Goal: Transaction & Acquisition: Obtain resource

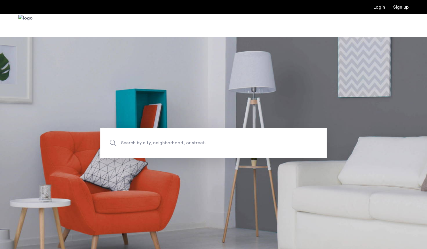
click at [188, 145] on span "Search by city, neighborhood, or street." at bounding box center [200, 143] width 158 height 8
click at [188, 145] on input "Search by city, neighborhood, or street." at bounding box center [213, 143] width 226 height 30
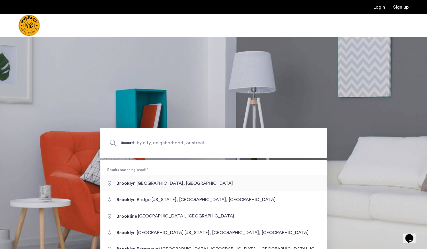
type input "**********"
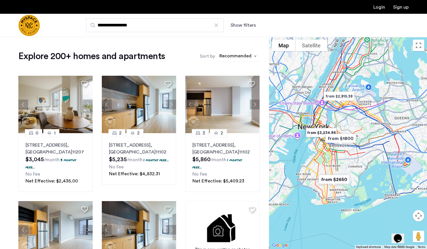
click at [243, 56] on div "sort-apartment" at bounding box center [236, 57] width 34 height 8
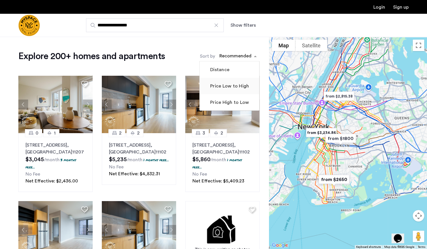
click at [233, 84] on label "Price Low to High" at bounding box center [229, 86] width 40 height 7
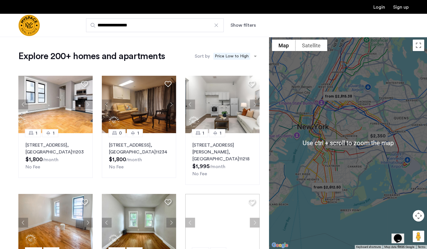
click at [341, 143] on img "from $1800" at bounding box center [341, 143] width 40 height 17
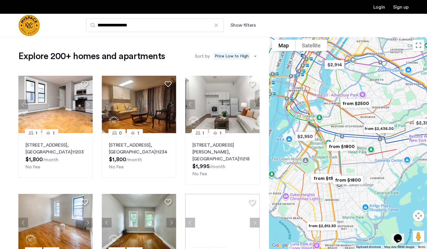
click at [340, 148] on img "from $1800" at bounding box center [342, 146] width 40 height 17
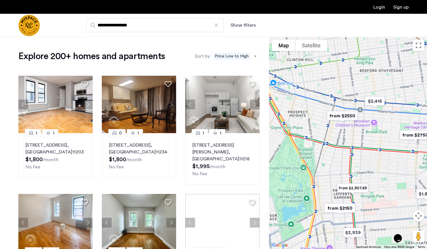
drag, startPoint x: 329, startPoint y: 117, endPoint x: 354, endPoint y: 167, distance: 56.6
click at [354, 167] on div "To navigate, press the arrow keys." at bounding box center [348, 143] width 158 height 212
click at [349, 114] on img "from $2550" at bounding box center [343, 115] width 40 height 17
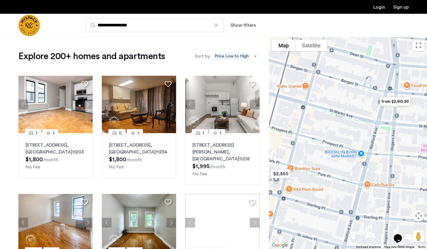
click at [401, 101] on img "from $2,612.50" at bounding box center [395, 101] width 40 height 17
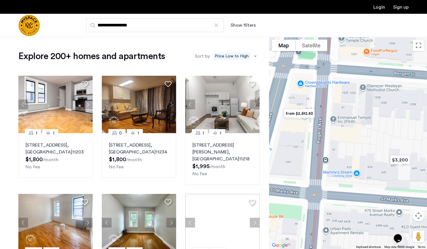
click at [243, 25] on button "Show filters" at bounding box center [243, 25] width 25 height 7
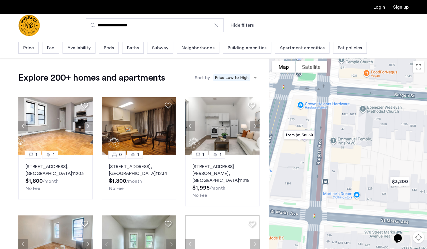
click at [108, 43] on div "Beds" at bounding box center [109, 48] width 20 height 12
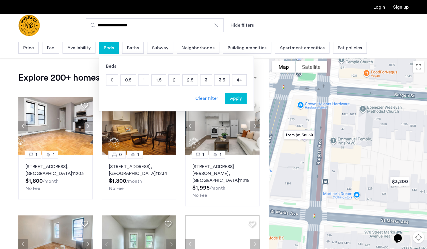
click at [131, 83] on p "0.5" at bounding box center [128, 80] width 15 height 11
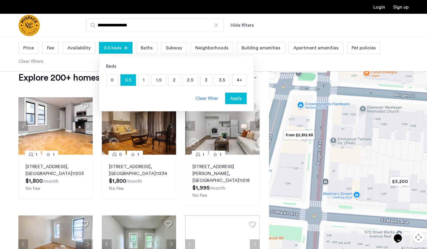
click at [144, 82] on p "1" at bounding box center [144, 80] width 10 height 11
click at [159, 83] on p "1.5" at bounding box center [159, 80] width 14 height 11
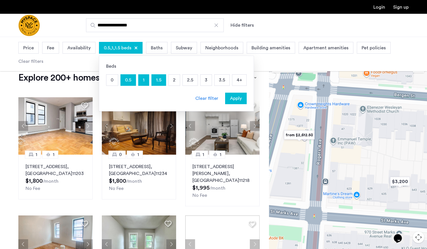
click at [230, 97] on span "Apply" at bounding box center [236, 98] width 12 height 7
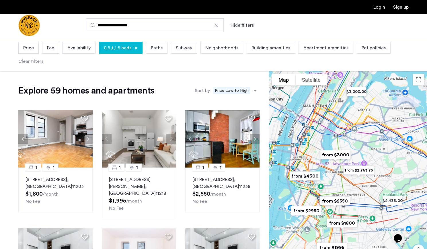
click at [27, 49] on span "Price" at bounding box center [28, 47] width 11 height 7
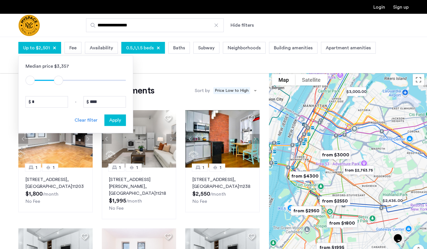
type input "****"
drag, startPoint x: 123, startPoint y: 81, endPoint x: 60, endPoint y: 79, distance: 63.4
click at [60, 79] on span "ngx-slider-max" at bounding box center [59, 80] width 9 height 9
click at [118, 120] on span "Apply" at bounding box center [115, 120] width 12 height 7
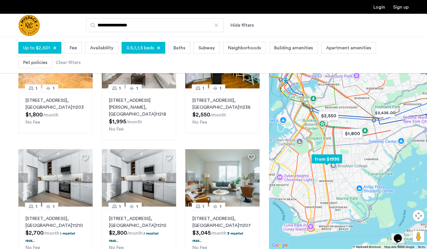
scroll to position [15, 0]
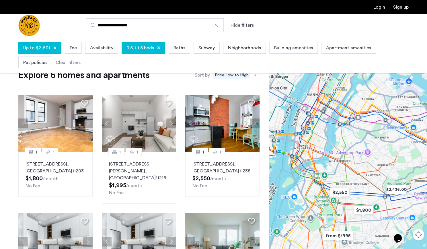
drag, startPoint x: 346, startPoint y: 106, endPoint x: 355, endPoint y: 170, distance: 64.6
click at [356, 167] on div "To navigate, press the arrow keys." at bounding box center [348, 162] width 158 height 212
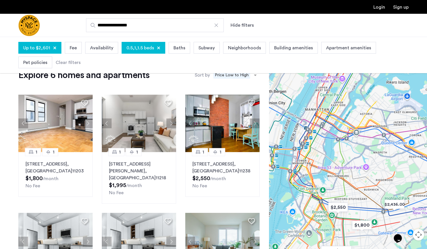
drag, startPoint x: 350, startPoint y: 93, endPoint x: 347, endPoint y: 134, distance: 41.7
click at [347, 134] on div "To navigate, press the arrow keys." at bounding box center [348, 162] width 158 height 212
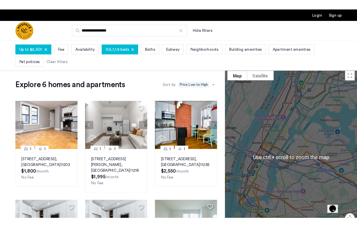
scroll to position [0, 0]
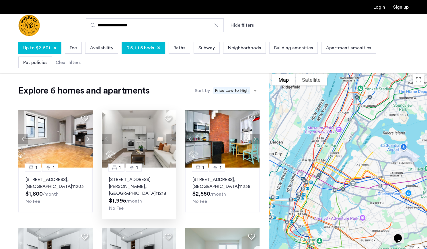
drag, startPoint x: 76, startPoint y: 44, endPoint x: 141, endPoint y: 141, distance: 116.9
click at [34, 76] on app-root "**********" at bounding box center [213, 222] width 427 height 444
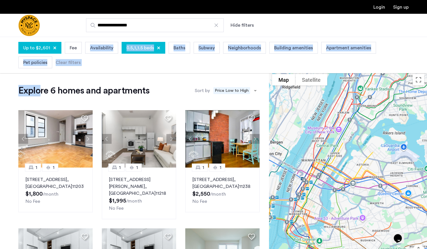
drag, startPoint x: 7, startPoint y: 20, endPoint x: 5, endPoint y: 24, distance: 4.6
click at [5, 23] on div "**********" at bounding box center [213, 25] width 427 height 23
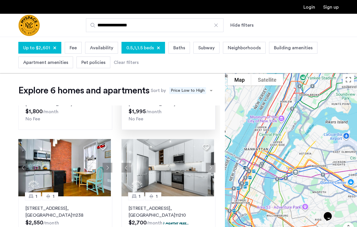
scroll to position [115, 0]
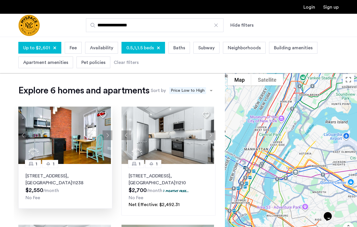
click at [66, 178] on p "[STREET_ADDRESS]" at bounding box center [66, 180] width 80 height 14
